Goal: Navigation & Orientation: Find specific page/section

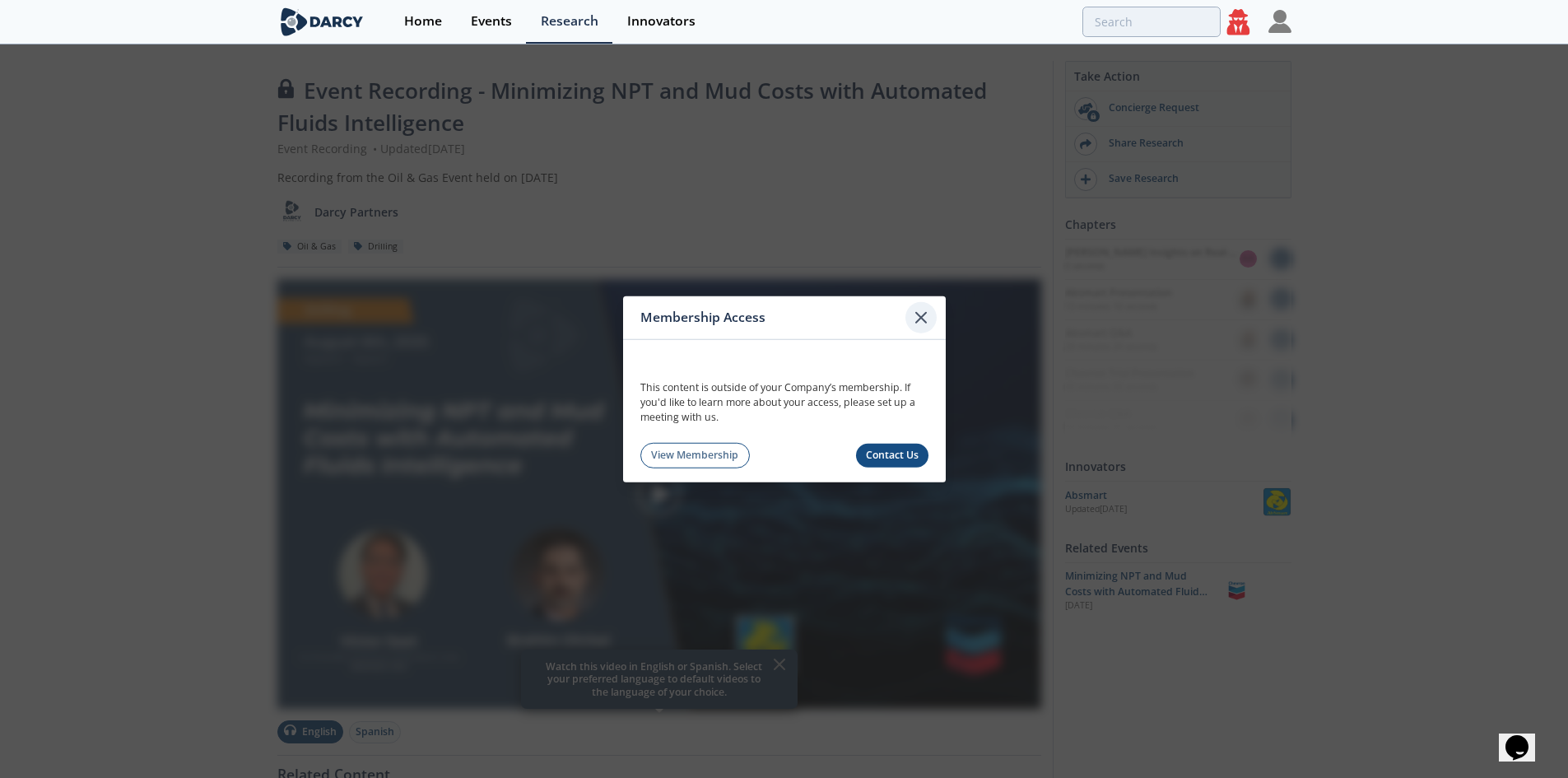
click at [914, 310] on icon at bounding box center [921, 317] width 20 height 20
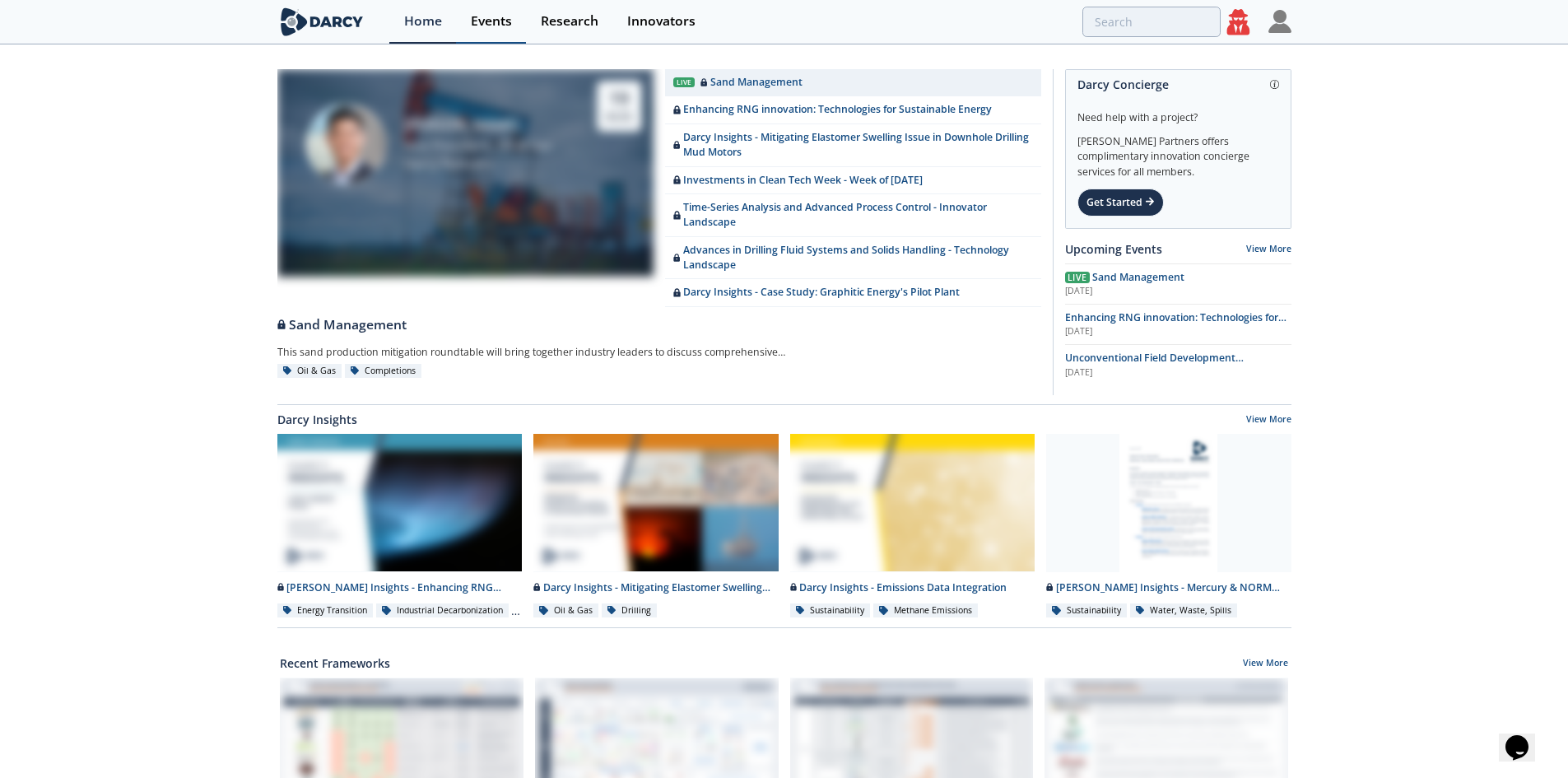
click at [518, 27] on link "Events" at bounding box center [491, 21] width 70 height 44
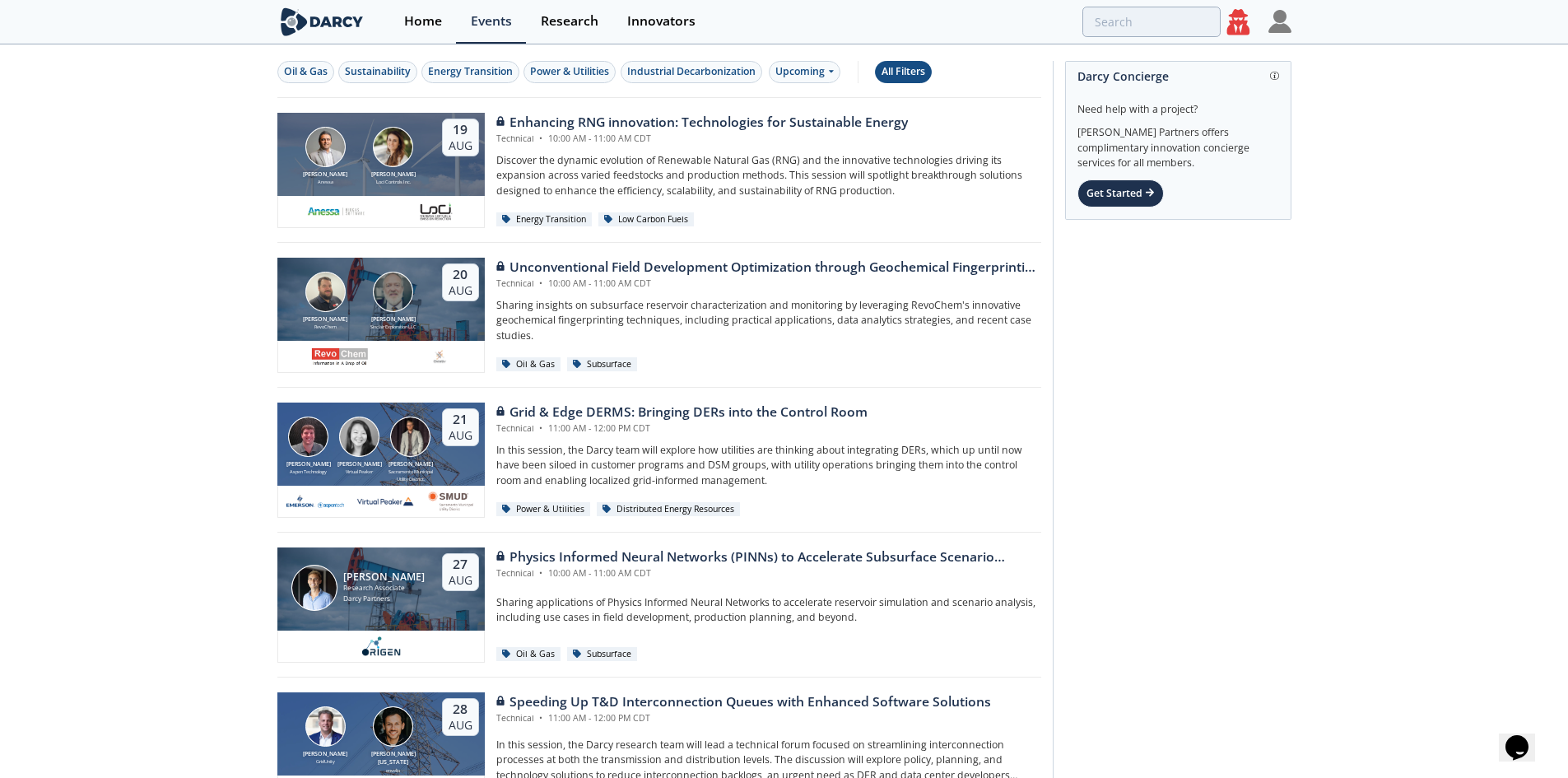
click at [900, 79] on div "All Filters" at bounding box center [904, 71] width 44 height 15
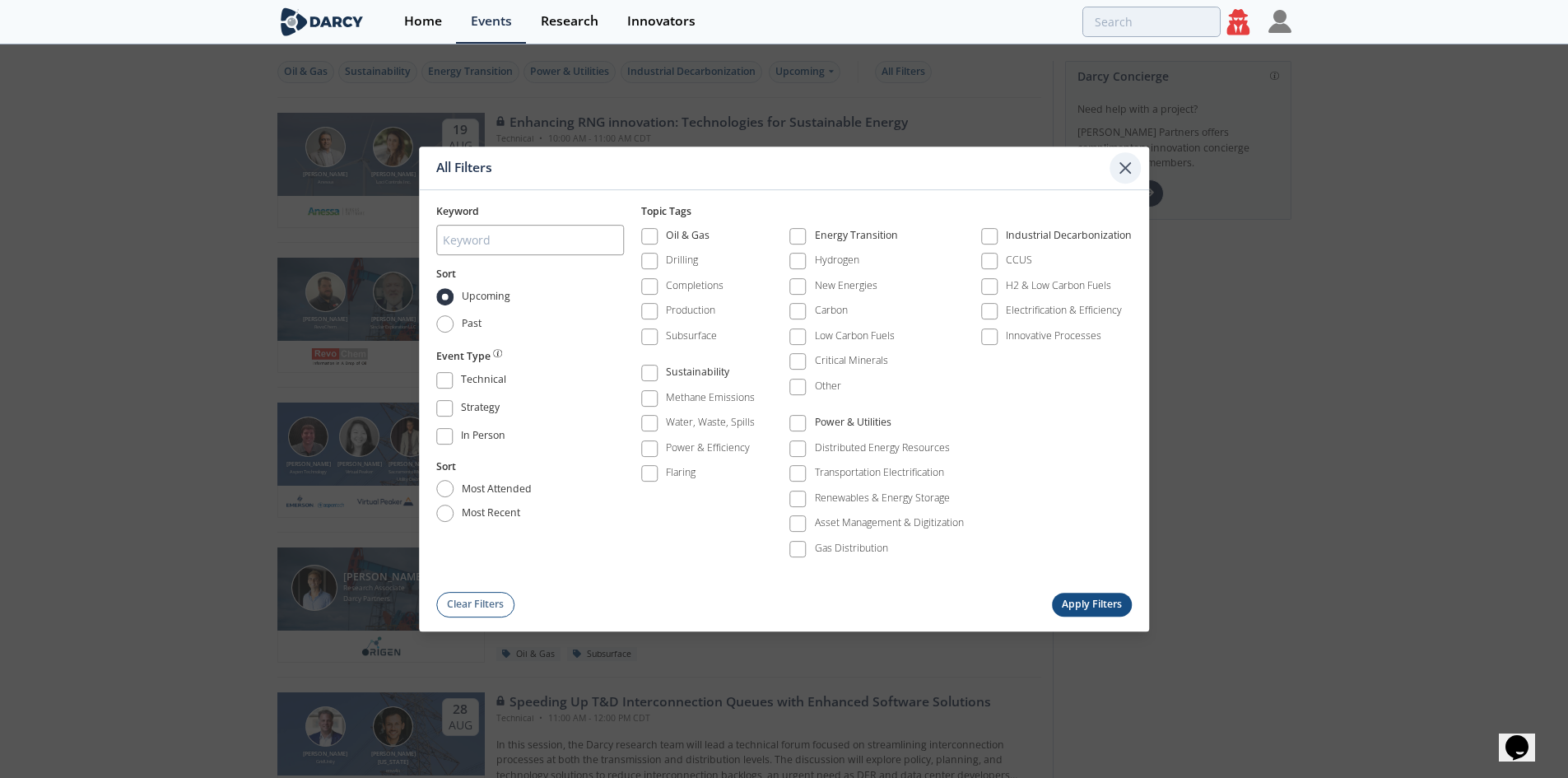
click at [1128, 168] on icon at bounding box center [1125, 168] width 10 height 10
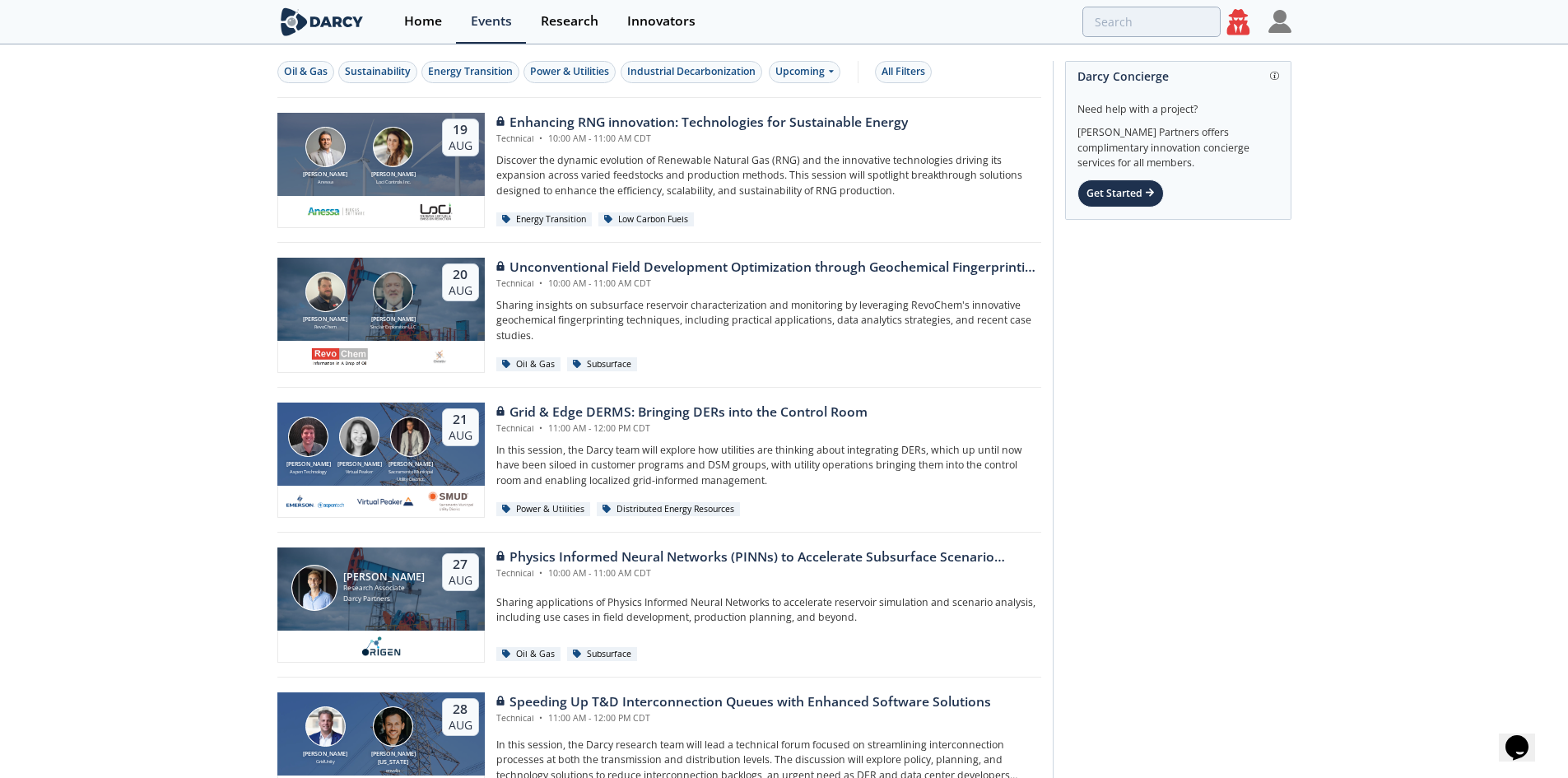
click at [1248, 30] on icon at bounding box center [1239, 21] width 23 height 26
